Goal: Navigation & Orientation: Find specific page/section

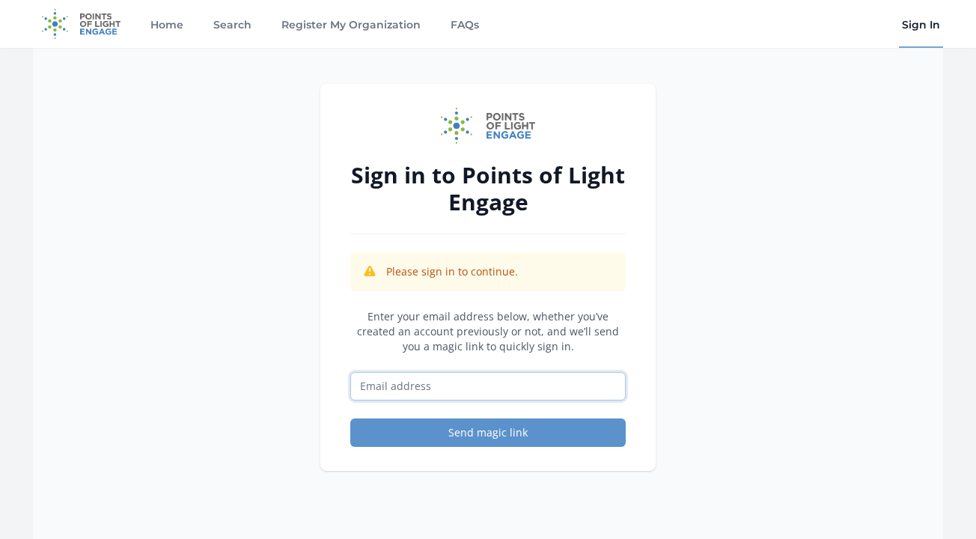
click at [455, 388] on input "Email address" at bounding box center [487, 386] width 275 height 28
type input "cadams@seniorservicesassoc.org"
drag, startPoint x: 519, startPoint y: 432, endPoint x: 786, endPoint y: 334, distance: 284.5
click at [530, 424] on button "Send magic link" at bounding box center [487, 432] width 275 height 28
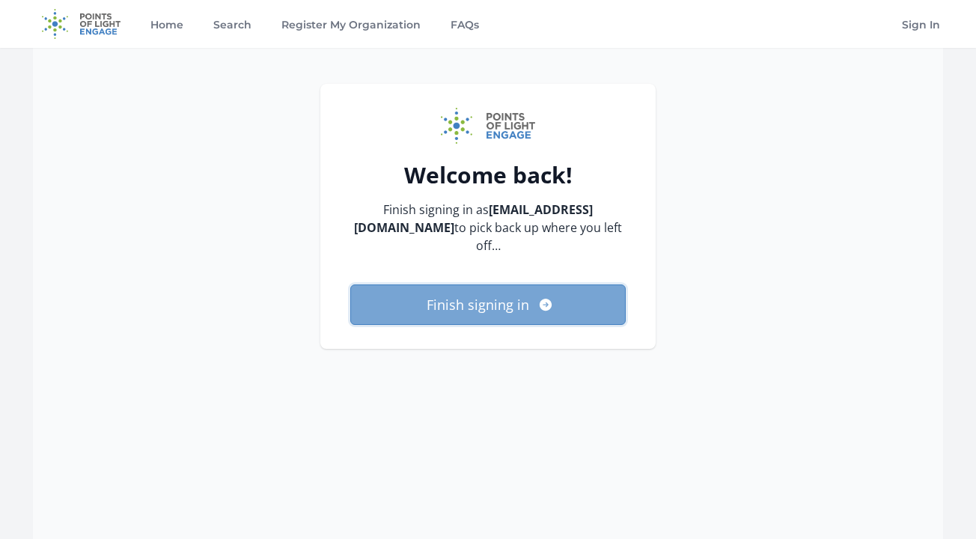
click at [467, 303] on button "Finish signing in" at bounding box center [487, 304] width 275 height 40
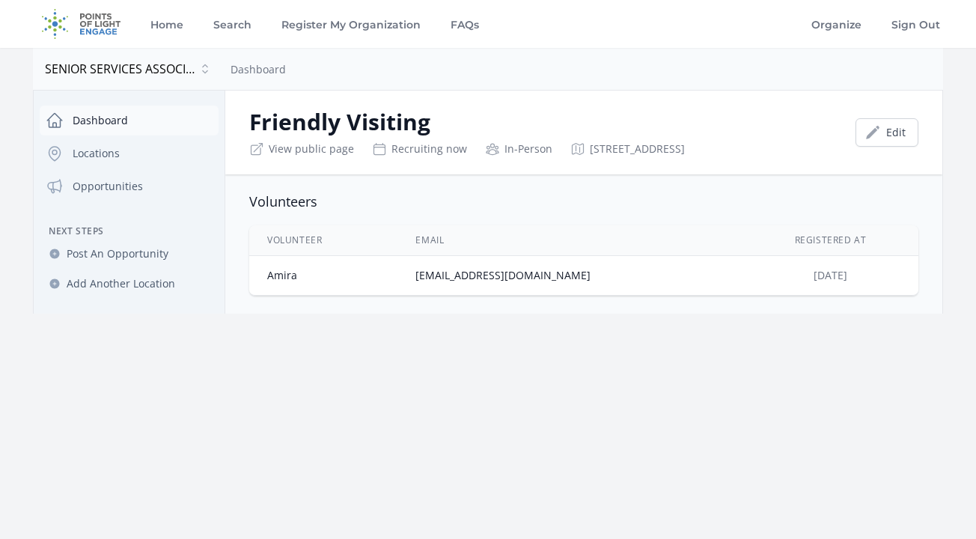
click at [90, 123] on link "Dashboard" at bounding box center [129, 121] width 179 height 30
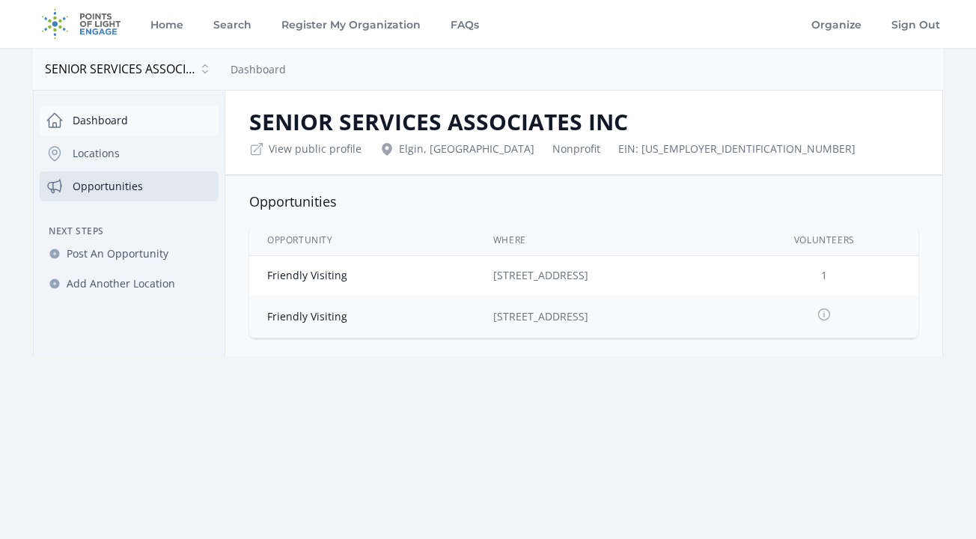
drag, startPoint x: 119, startPoint y: 106, endPoint x: 126, endPoint y: 118, distance: 13.7
click at [119, 107] on link "Dashboard" at bounding box center [129, 121] width 179 height 30
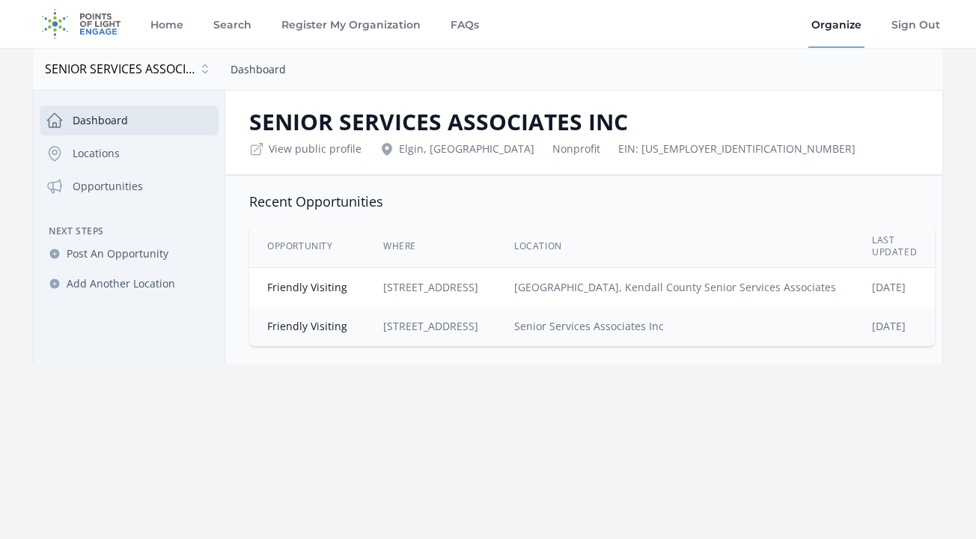
click at [241, 69] on link "Dashboard" at bounding box center [257, 69] width 55 height 14
